Goal: Find specific page/section: Find specific page/section

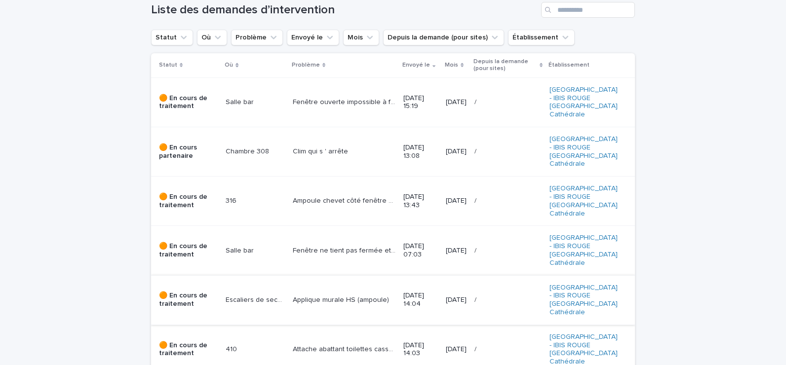
scroll to position [197, 0]
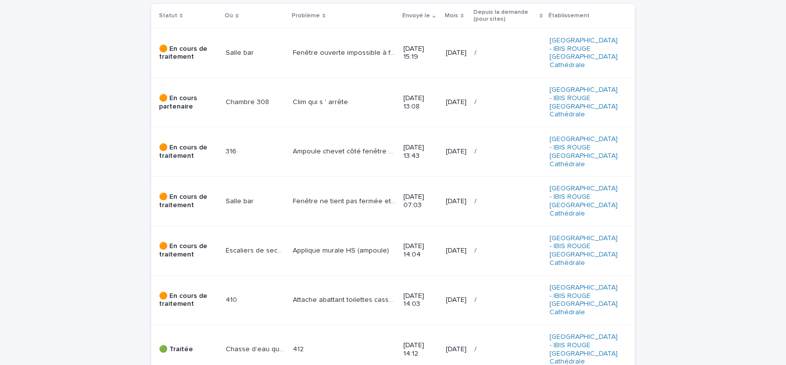
click at [320, 47] on p "Fenêtre ouverte impossible à fermer et store qui est tombé" at bounding box center [345, 52] width 105 height 10
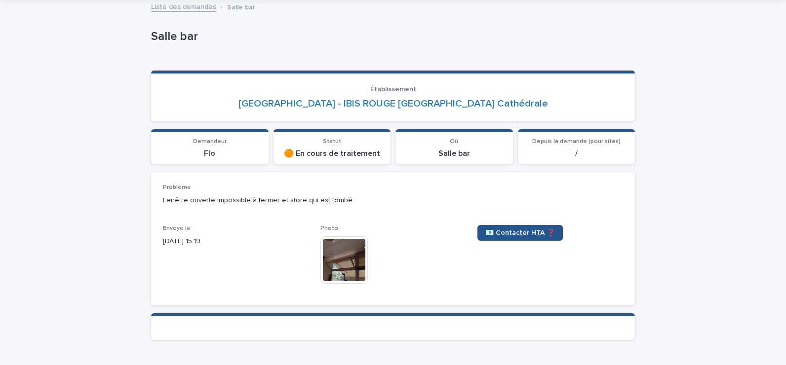
scroll to position [49, 0]
